Goal: Information Seeking & Learning: Learn about a topic

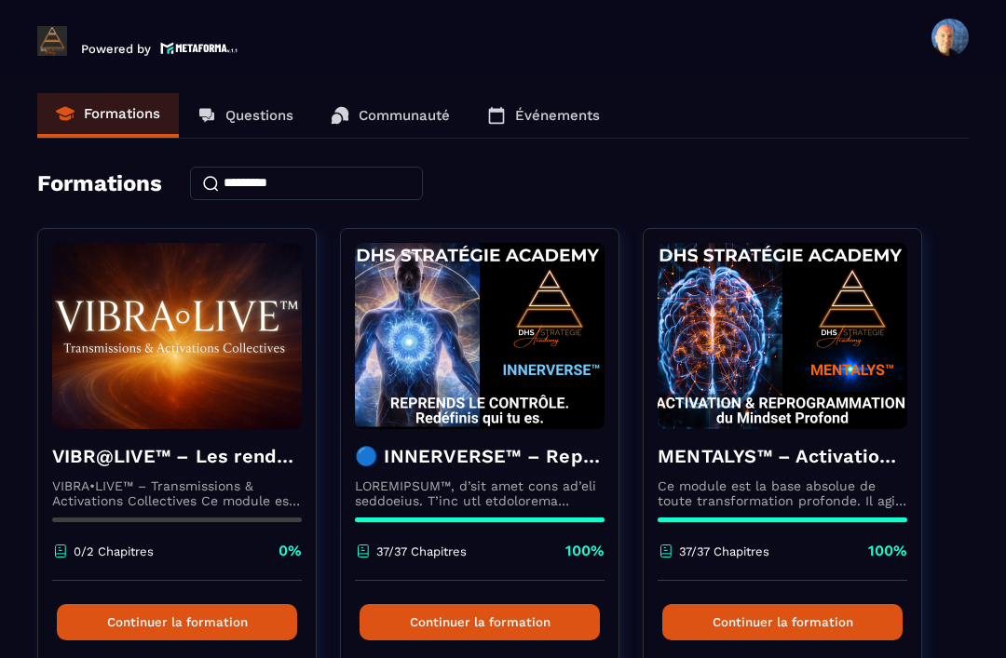
click at [551, 117] on p "Événements" at bounding box center [557, 115] width 85 height 17
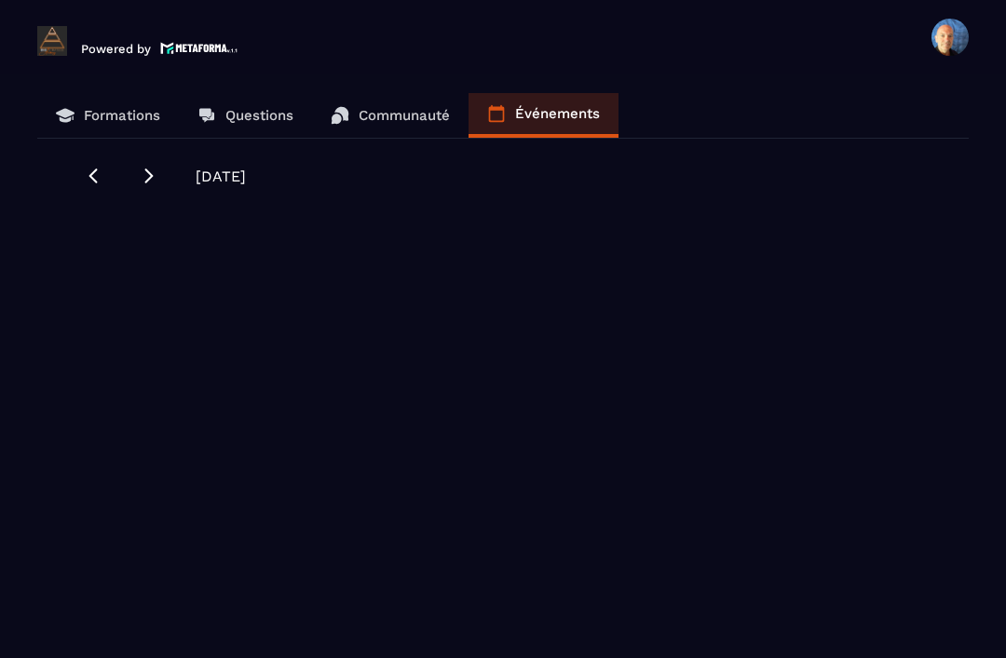
click at [93, 183] on icon at bounding box center [93, 176] width 19 height 19
click at [373, 96] on link "Communauté" at bounding box center [390, 115] width 156 height 45
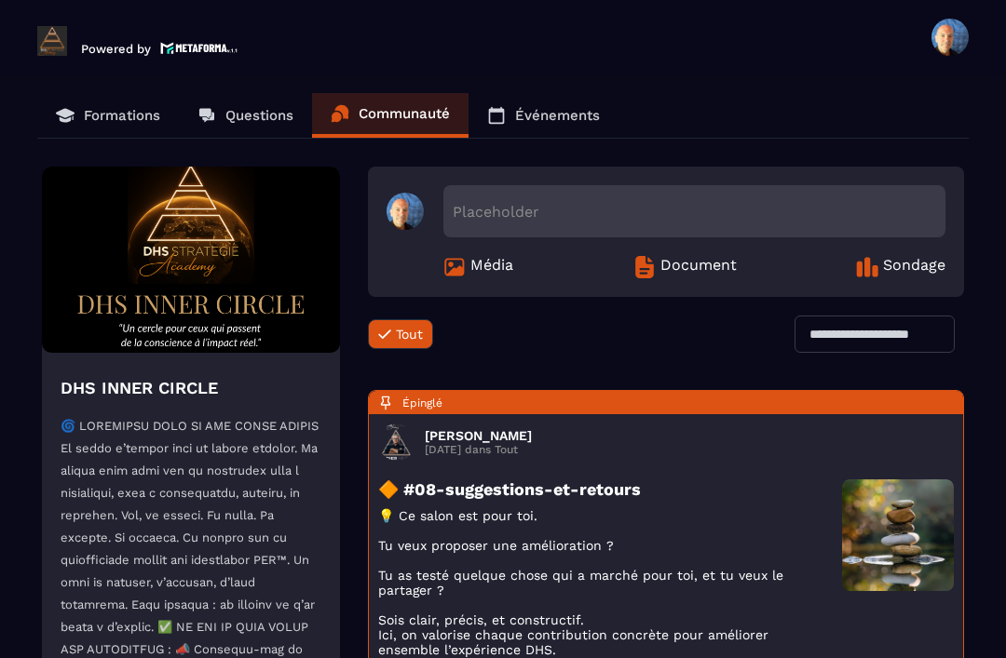
click at [228, 116] on p "Questions" at bounding box center [259, 115] width 68 height 17
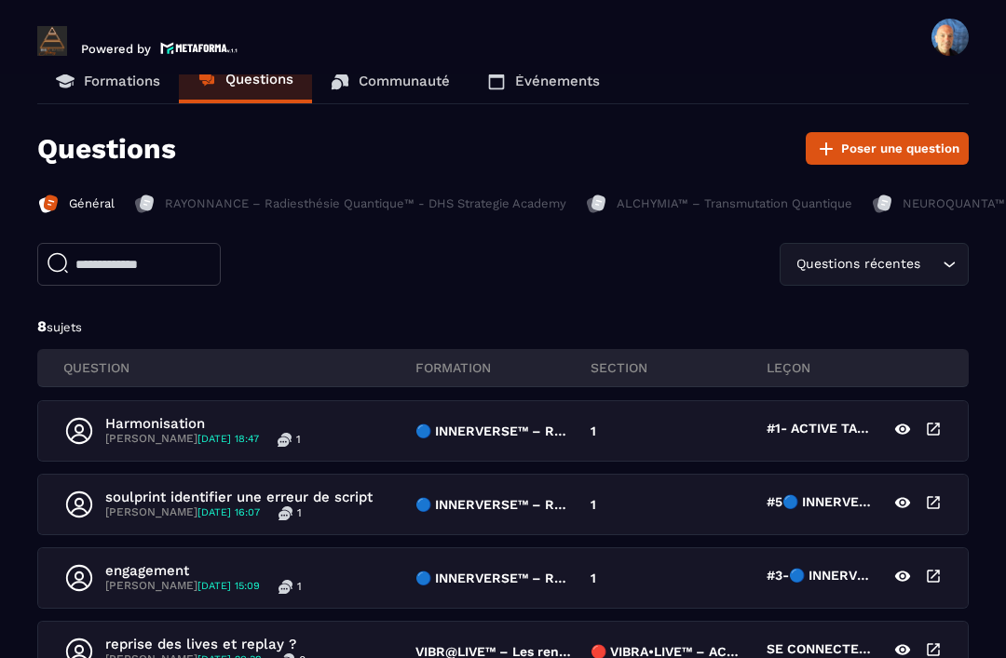
scroll to position [37, 0]
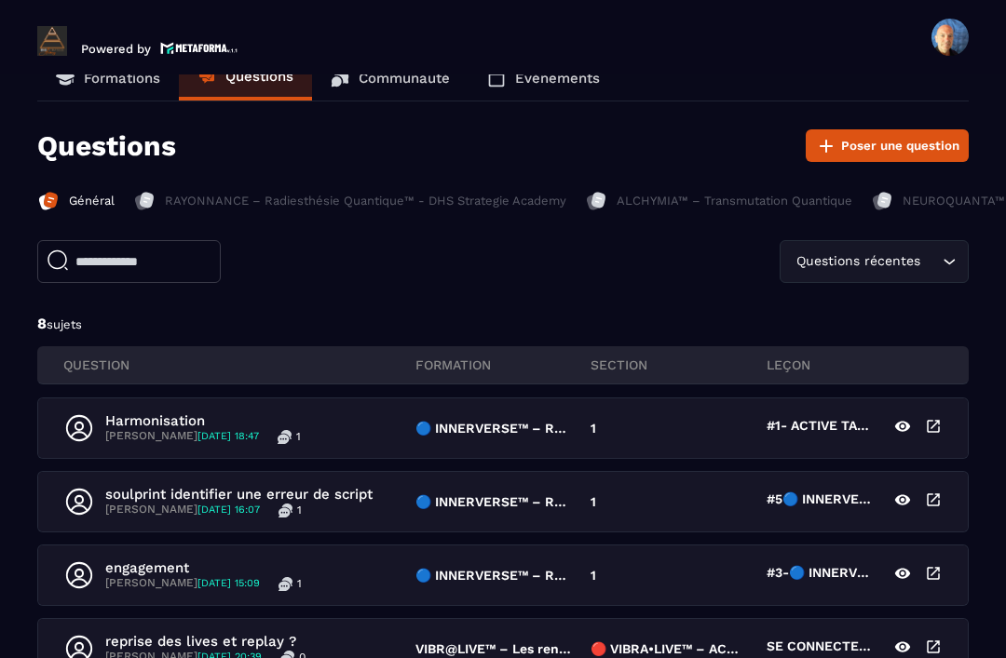
click at [113, 78] on p "Formations" at bounding box center [122, 78] width 76 height 17
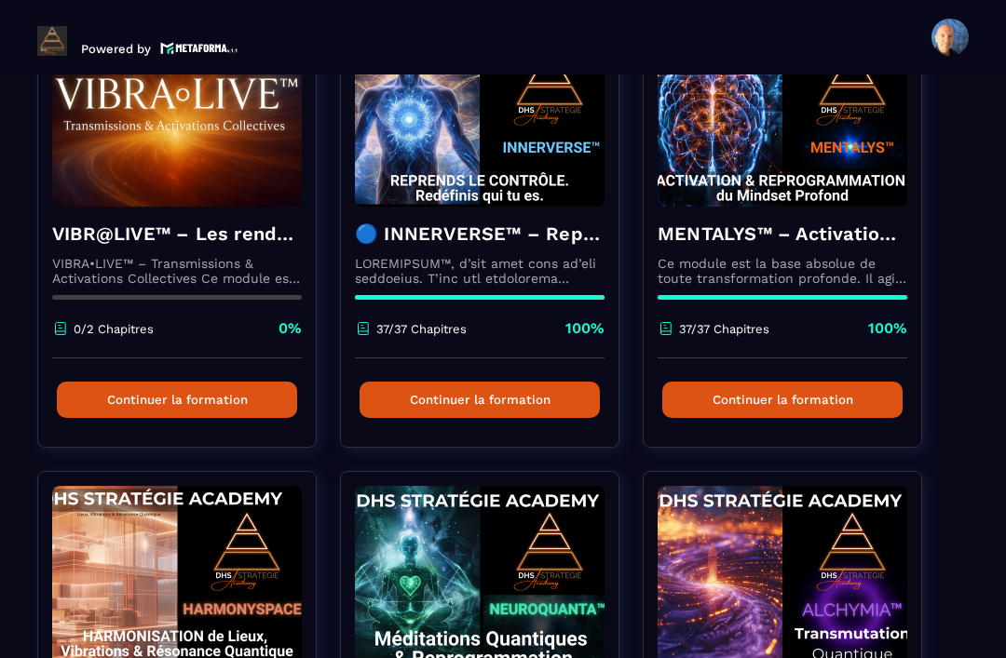
scroll to position [224, 0]
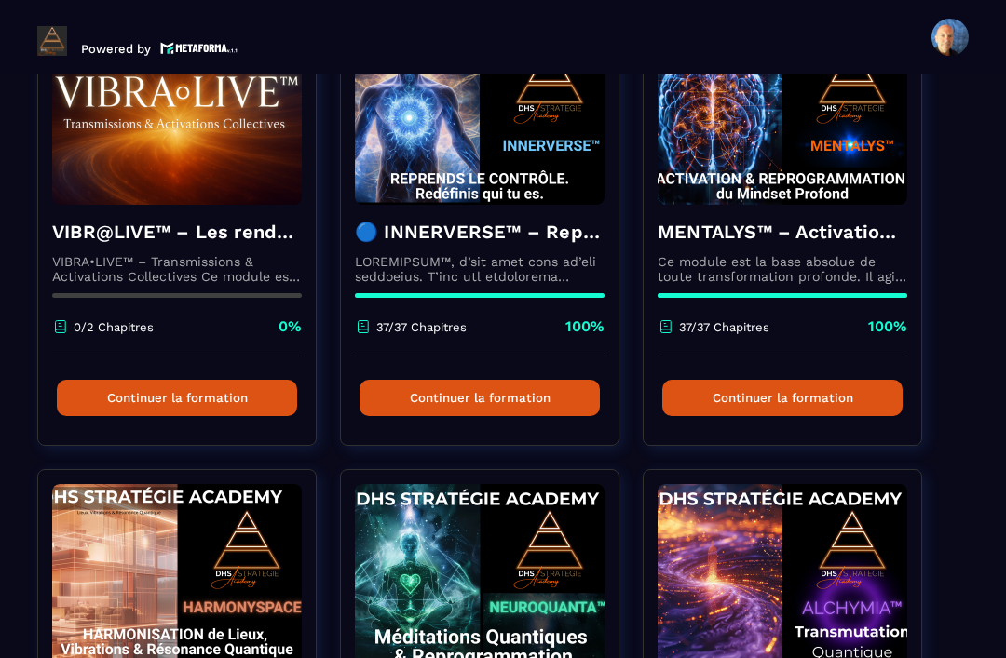
click at [212, 262] on p "VIBRA•LIVE™ – Transmissions & Activations Collectives Ce module est un espace v…" at bounding box center [177, 269] width 250 height 30
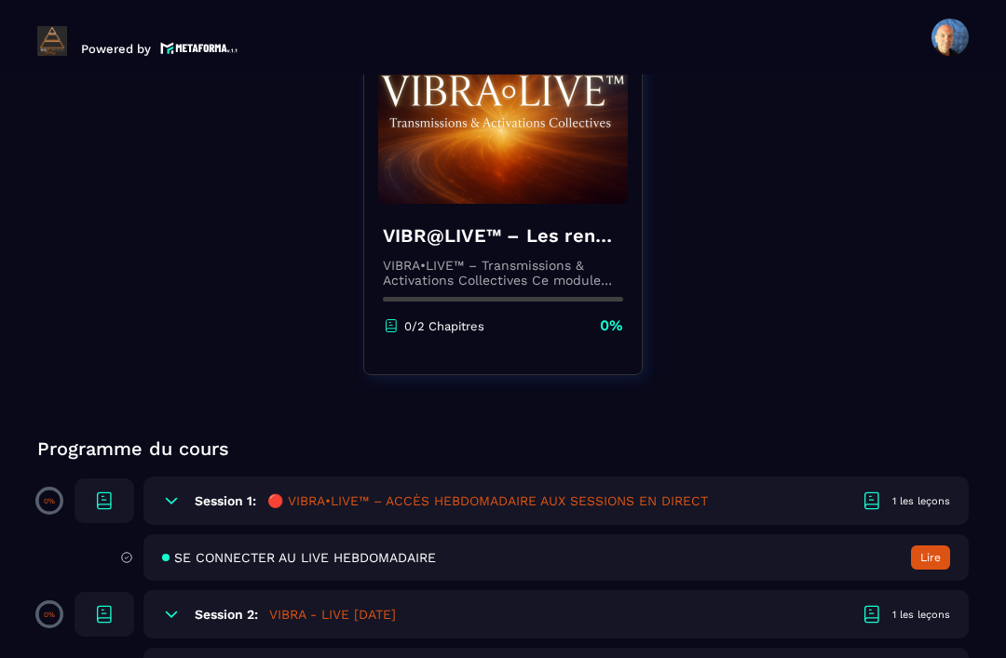
scroll to position [237, 0]
